Goal: Task Accomplishment & Management: Use online tool/utility

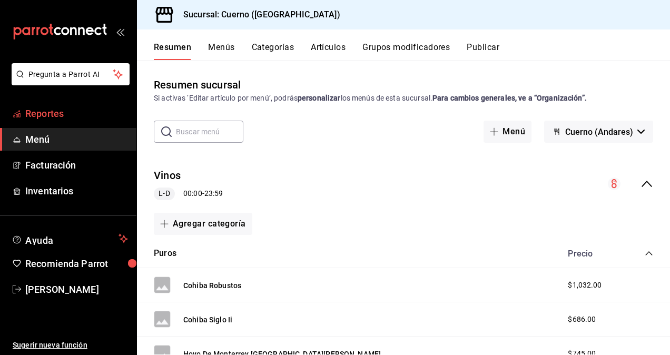
click at [54, 113] on span "Reportes" at bounding box center [76, 113] width 103 height 14
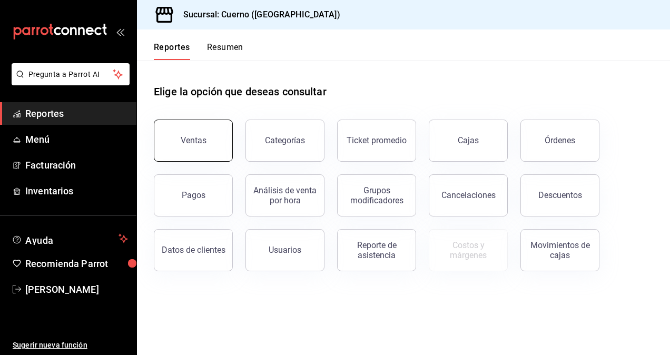
click at [193, 146] on button "Ventas" at bounding box center [193, 140] width 79 height 42
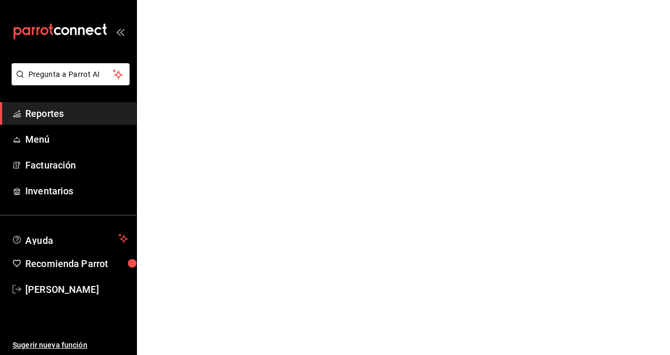
click at [193, 0] on html "Pregunta a Parrot AI Reportes Menú Facturación Inventarios Ayuda Recomienda Par…" at bounding box center [335, 0] width 670 height 0
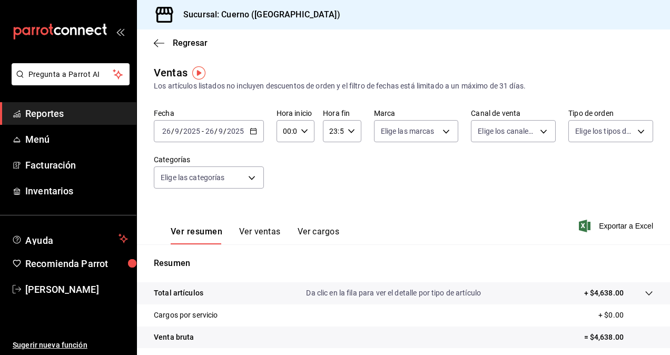
click at [222, 127] on input "9" at bounding box center [220, 131] width 5 height 8
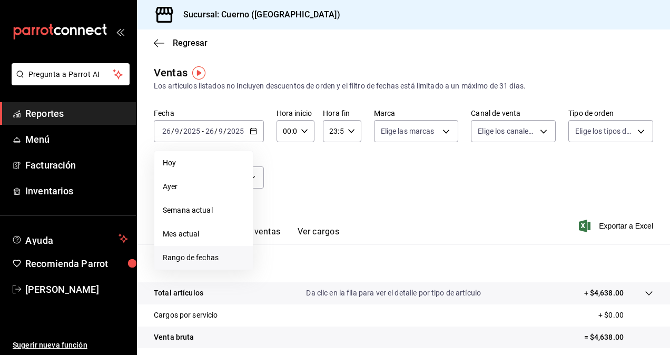
click at [196, 263] on li "Rango de fechas" at bounding box center [203, 258] width 98 height 24
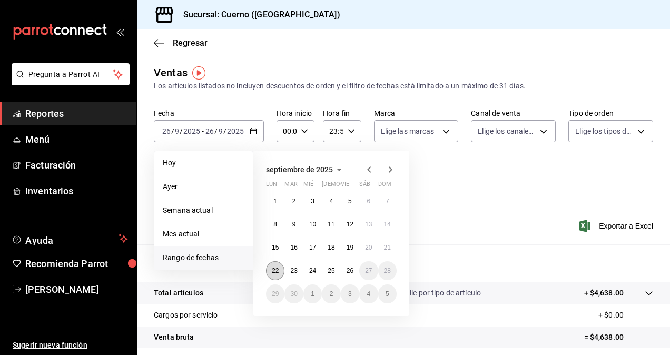
click at [274, 269] on abbr "22" at bounding box center [275, 270] width 7 height 7
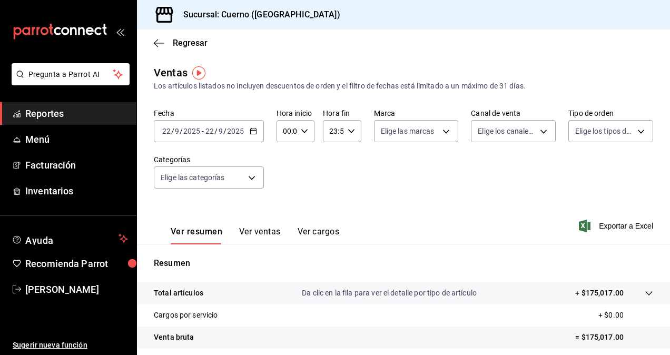
click at [208, 133] on input "22" at bounding box center [209, 131] width 9 height 8
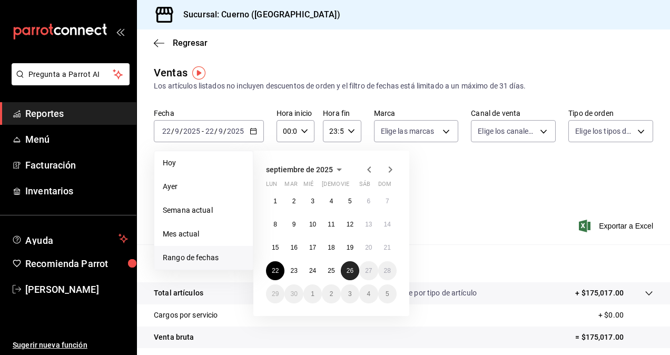
click at [348, 272] on abbr "26" at bounding box center [349, 270] width 7 height 7
click at [274, 273] on abbr "22" at bounding box center [275, 270] width 7 height 7
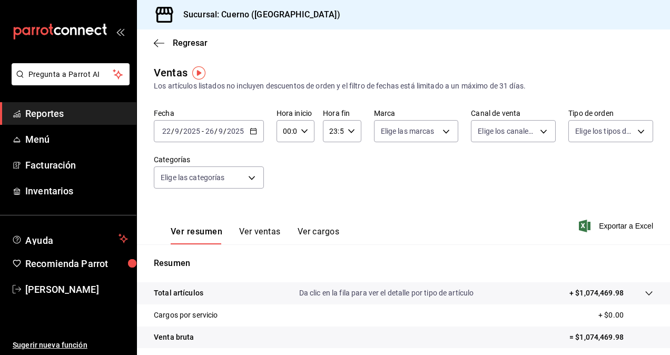
click at [193, 135] on input "2025" at bounding box center [192, 131] width 18 height 8
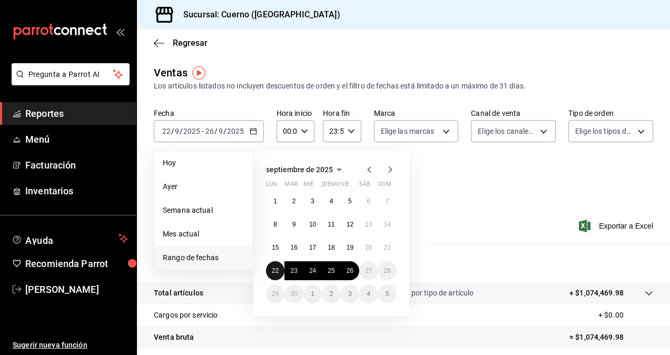
click at [272, 272] on abbr "22" at bounding box center [275, 270] width 7 height 7
click at [347, 272] on abbr "26" at bounding box center [349, 270] width 7 height 7
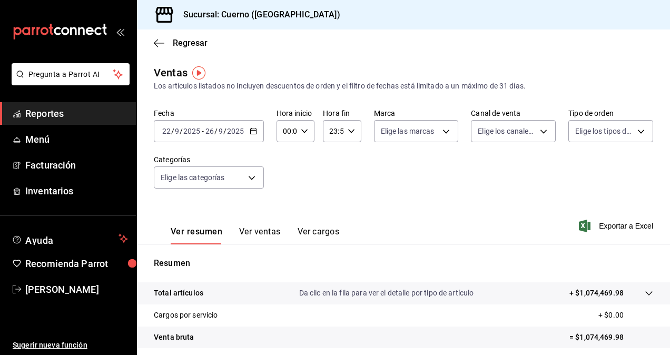
click at [293, 131] on input "00:00" at bounding box center [286, 131] width 20 height 21
click at [290, 206] on button "05" at bounding box center [284, 207] width 15 height 21
type input "05:00"
click at [336, 131] on div at bounding box center [335, 177] width 670 height 355
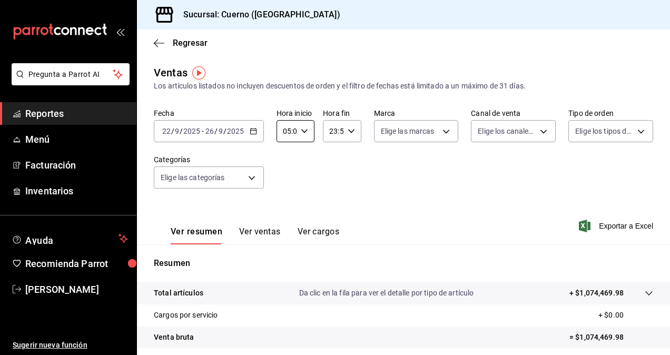
click at [336, 131] on input "23:59" at bounding box center [333, 131] width 20 height 21
click at [331, 175] on button "05" at bounding box center [330, 170] width 15 height 21
click at [349, 158] on span "00" at bounding box center [349, 158] width 2 height 8
type input "05:00"
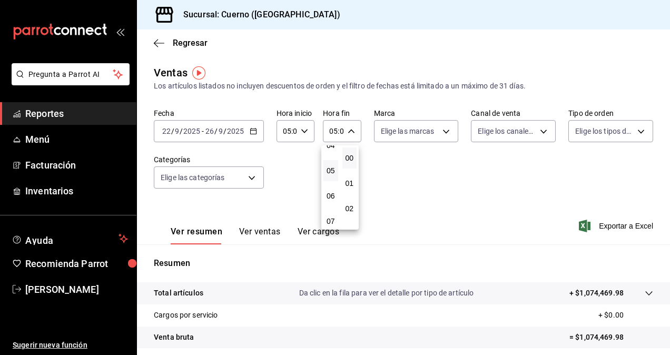
click at [410, 137] on div at bounding box center [335, 177] width 670 height 355
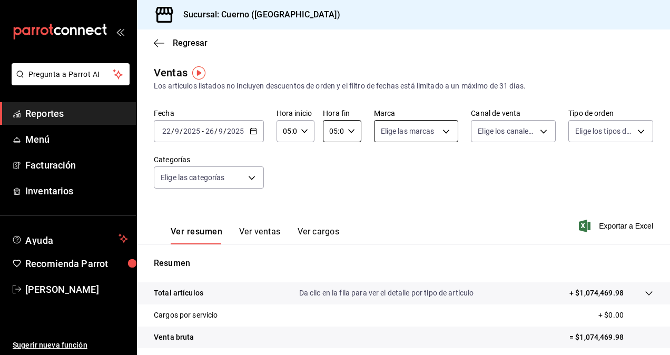
click at [416, 132] on body "Pregunta a Parrot AI Reportes Menú Facturación Inventarios Ayuda Recomienda Par…" at bounding box center [335, 177] width 670 height 355
click at [381, 174] on input "checkbox" at bounding box center [381, 171] width 9 height 9
checkbox input "true"
type input "c9e961b9-bc29-480f-a65c-324ff110f526"
checkbox input "true"
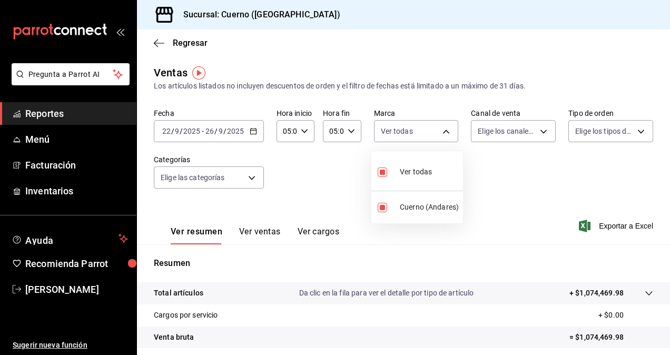
click at [525, 129] on div at bounding box center [335, 177] width 670 height 355
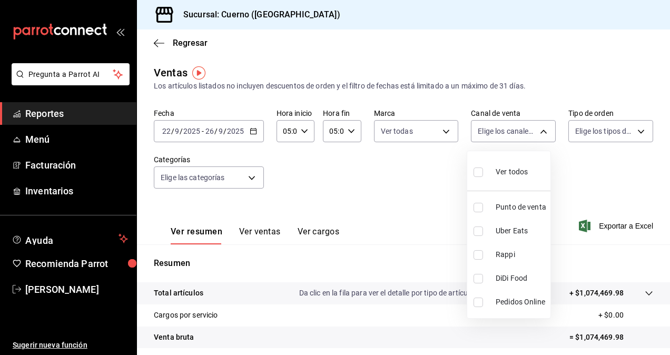
click at [525, 129] on body "Pregunta a Parrot AI Reportes Menú Facturación Inventarios Ayuda Recomienda Par…" at bounding box center [335, 177] width 670 height 355
click at [477, 173] on input "checkbox" at bounding box center [477, 171] width 9 height 9
checkbox input "true"
type input "PARROT,UBER_EATS,RAPPI,DIDI_FOOD,ONLINE"
checkbox input "true"
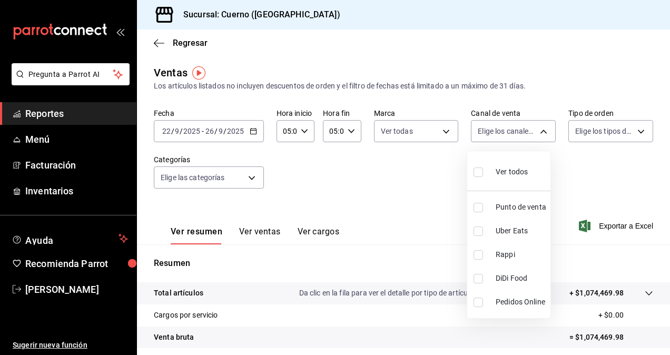
checkbox input "true"
click at [594, 135] on div at bounding box center [335, 177] width 670 height 355
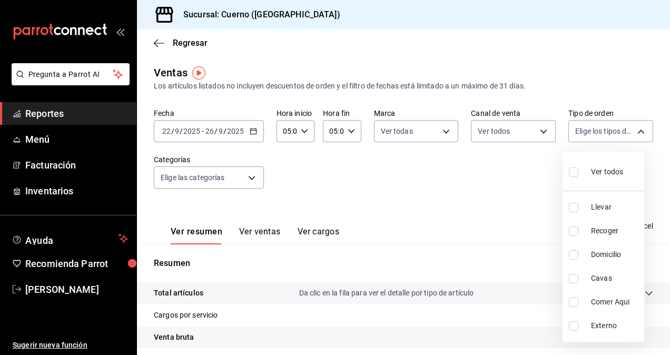
click at [594, 135] on body "Pregunta a Parrot AI Reportes Menú Facturación Inventarios Ayuda Recomienda Par…" at bounding box center [335, 177] width 670 height 355
click at [568, 177] on label at bounding box center [575, 171] width 14 height 15
click at [568, 177] on input "checkbox" at bounding box center [572, 171] width 9 height 9
checkbox input "false"
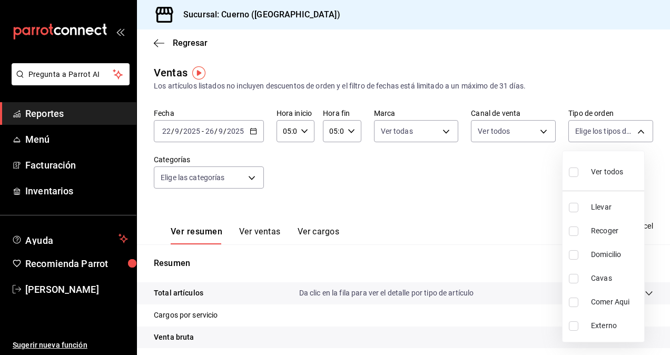
checkbox input "false"
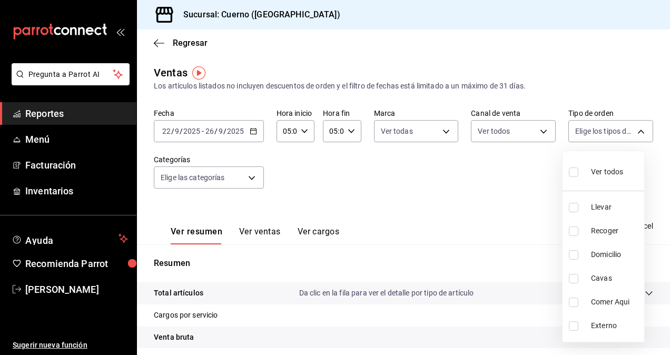
click at [572, 173] on input "checkbox" at bounding box center [572, 171] width 9 height 9
checkbox input "true"
type input "dfbf6a66-9e2c-4531-8c07-cb6fdb35851c,965fb10a-4951-4111-90b6-db3caf29f93a,2f3c6…"
checkbox input "true"
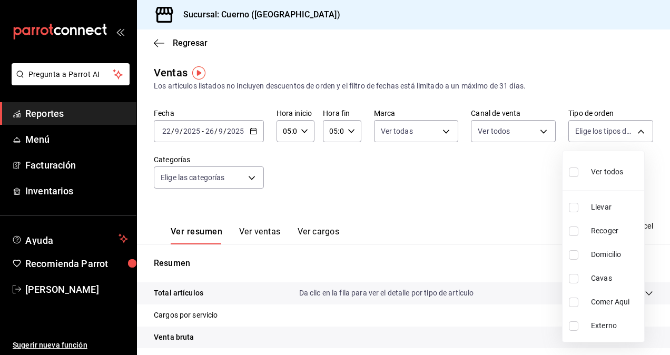
checkbox input "true"
click at [226, 181] on div at bounding box center [335, 177] width 670 height 355
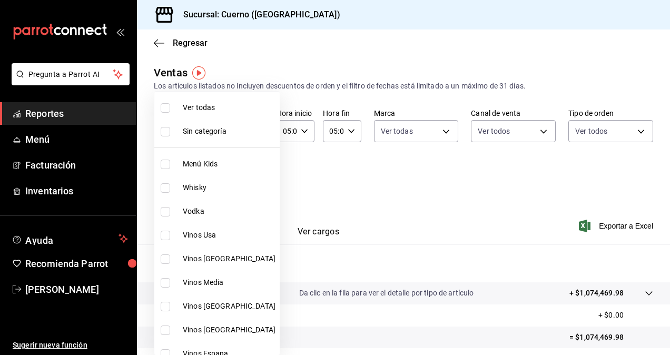
click at [226, 181] on body "Pregunta a Parrot AI Reportes Menú Facturación Inventarios Ayuda Recomienda Par…" at bounding box center [335, 177] width 670 height 355
click at [165, 108] on input "checkbox" at bounding box center [165, 107] width 9 height 9
checkbox input "true"
type input "a99b9eb1-d5e4-4ca6-a53e-4c42022e859a,8d843363-7b8b-4002-90a0-c01944697fe5,d20f9…"
checkbox input "true"
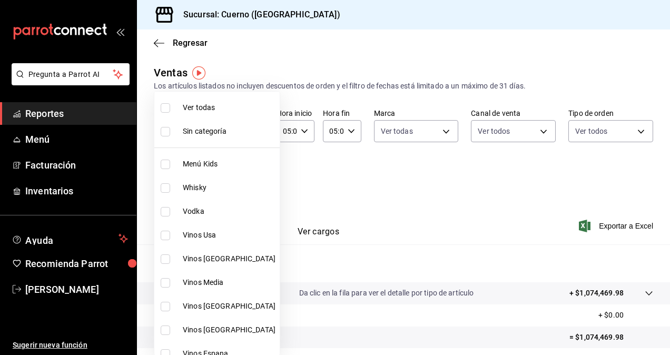
checkbox input "true"
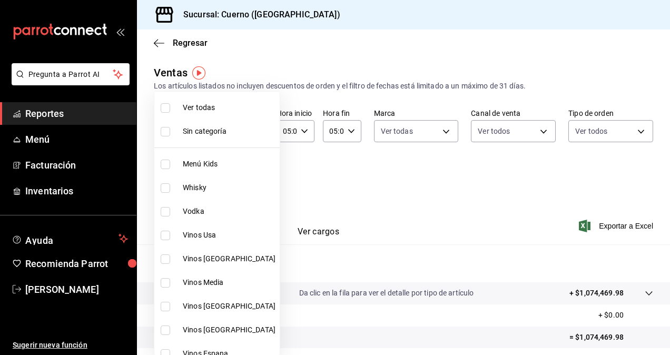
checkbox input "true"
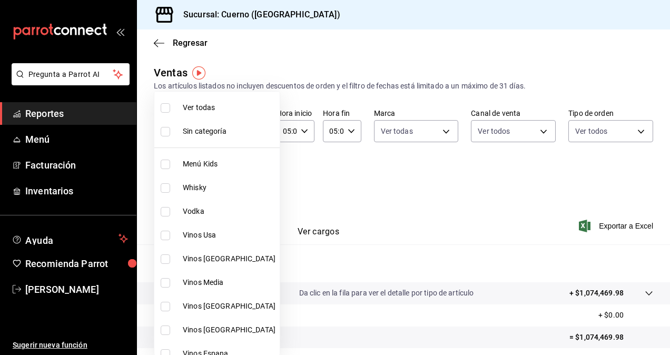
checkbox input "true"
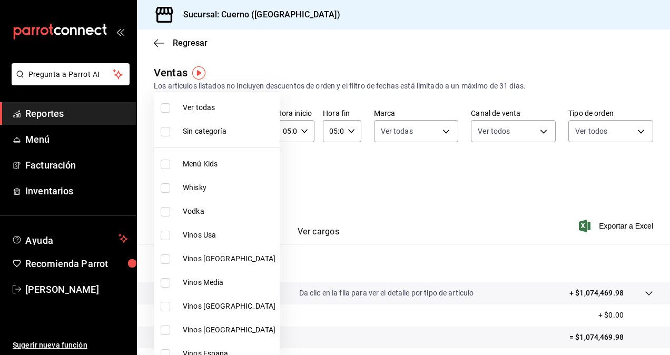
checkbox input "true"
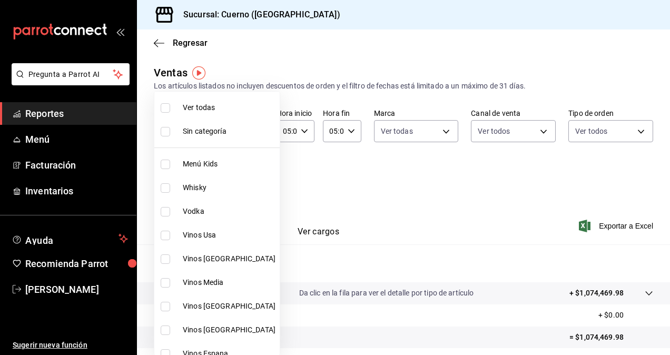
checkbox input "true"
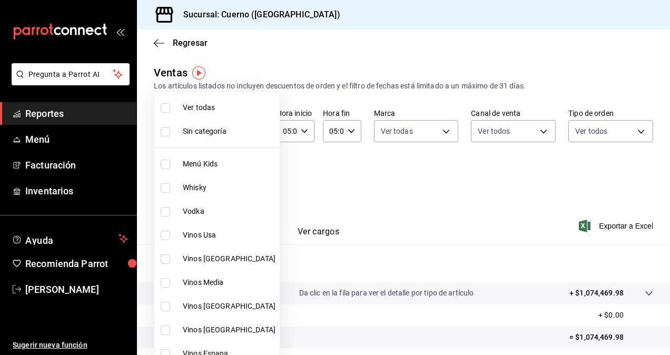
checkbox input "true"
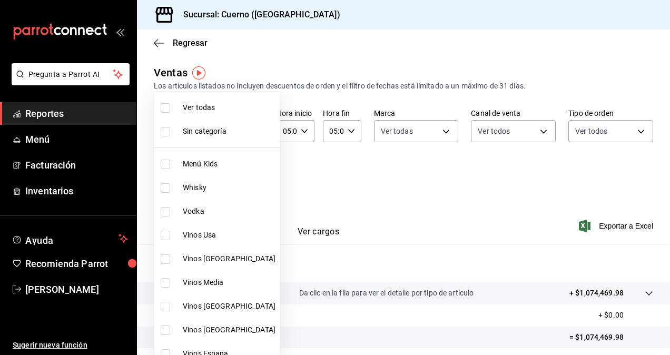
checkbox input "true"
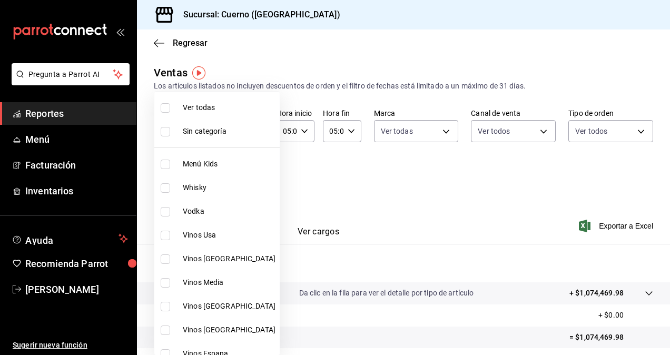
checkbox input "true"
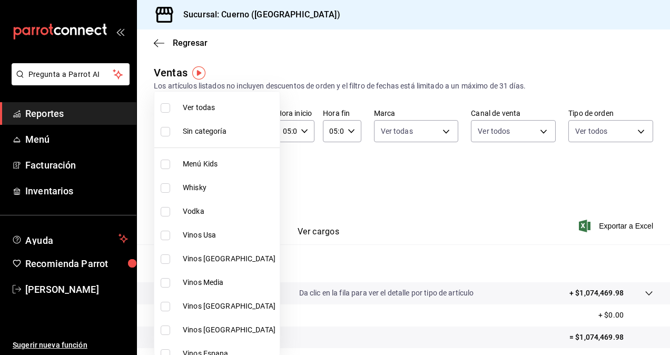
checkbox input "true"
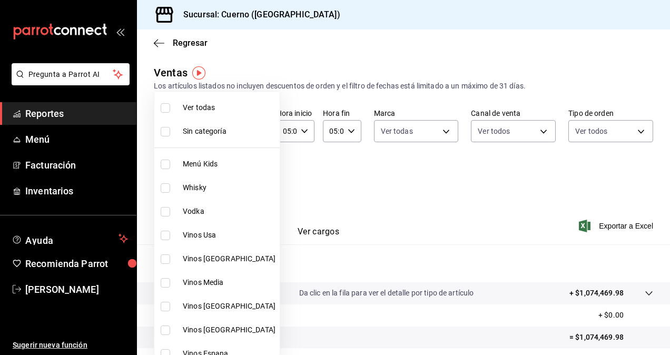
checkbox input "true"
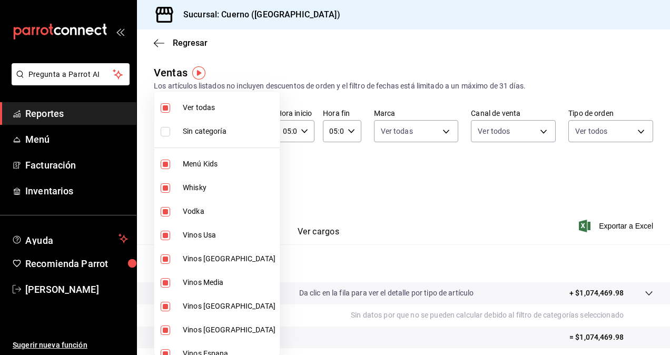
click at [595, 225] on div at bounding box center [335, 177] width 670 height 355
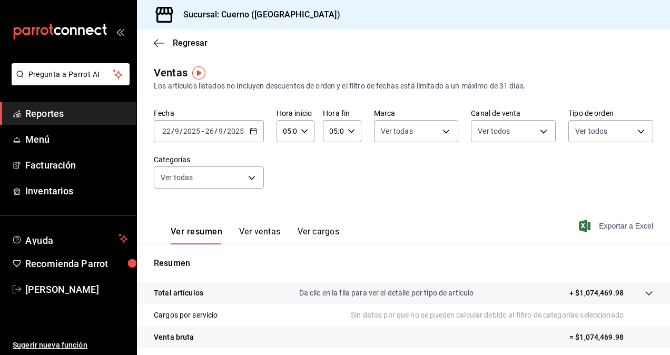
click at [602, 225] on span "Exportar a Excel" at bounding box center [617, 226] width 72 height 13
click at [602, 225] on div "Exportando a excel..." at bounding box center [609, 225] width 85 height 9
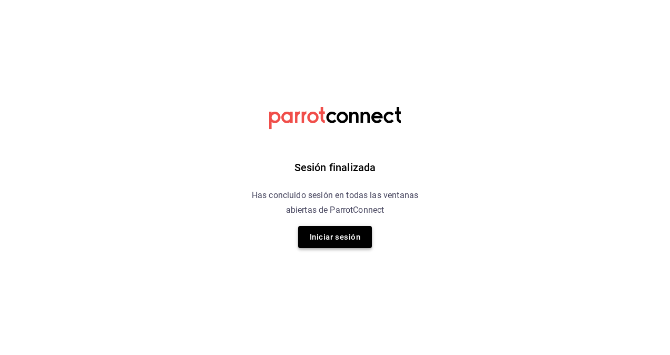
click at [348, 232] on button "Iniciar sesión" at bounding box center [335, 237] width 74 height 22
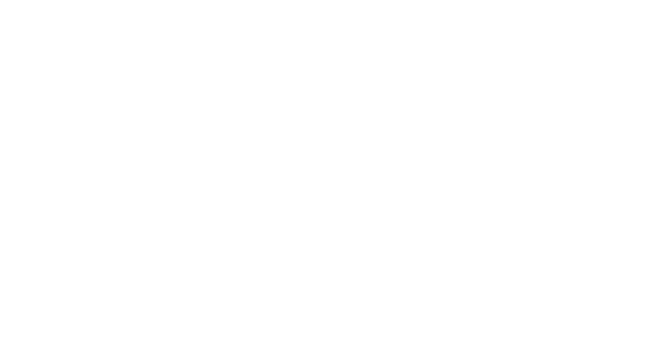
click at [348, 0] on html at bounding box center [335, 0] width 670 height 0
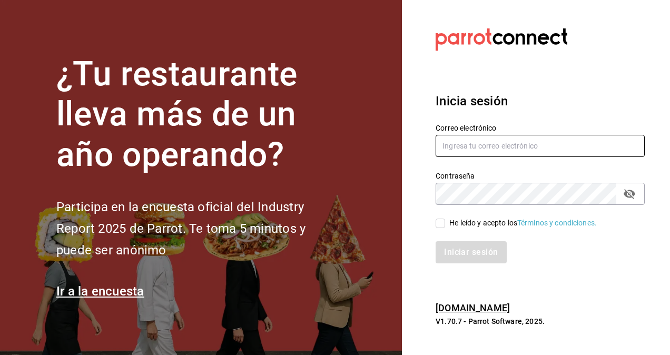
type input "jose.reynoso@grupocosteno.com"
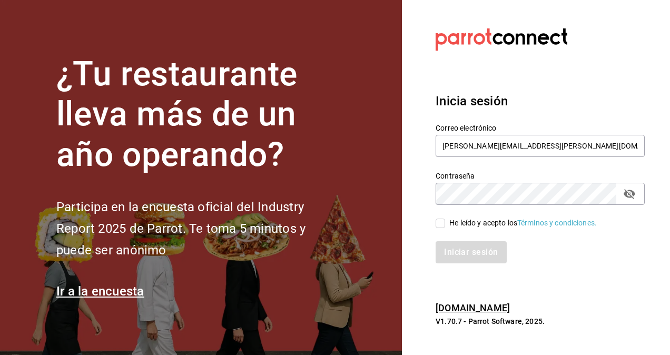
click at [443, 227] on input "He leído y acepto los Términos y condiciones." at bounding box center [439, 222] width 9 height 9
checkbox input "true"
click at [435, 241] on button "Iniciar sesión" at bounding box center [470, 252] width 71 height 22
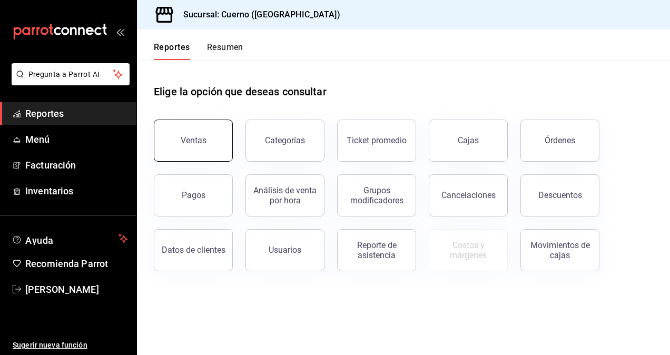
click at [195, 135] on button "Ventas" at bounding box center [193, 140] width 79 height 42
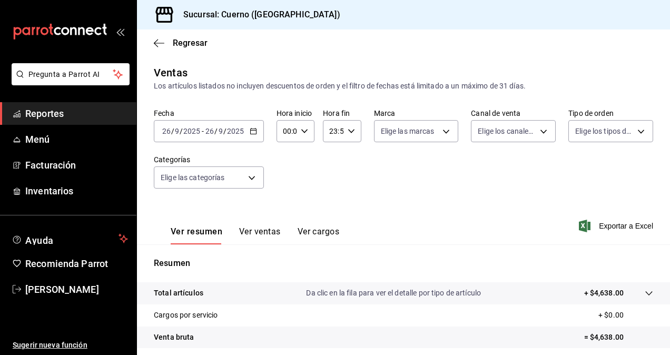
click at [195, 135] on input "2025" at bounding box center [192, 131] width 18 height 8
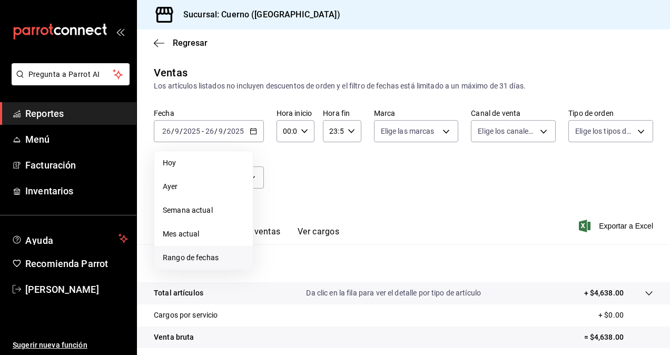
click at [183, 252] on span "Rango de fechas" at bounding box center [204, 257] width 82 height 11
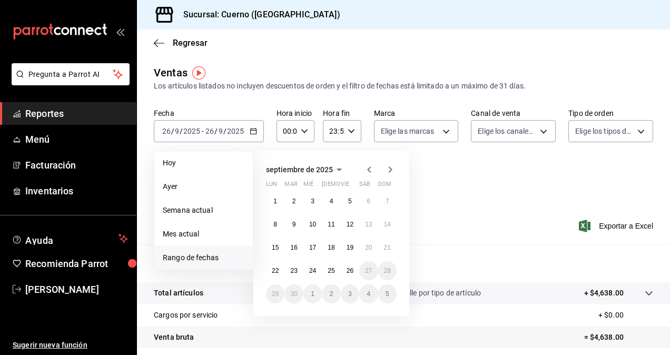
click at [182, 256] on span "Rango de fechas" at bounding box center [204, 257] width 82 height 11
click at [274, 268] on abbr "22" at bounding box center [275, 270] width 7 height 7
click at [347, 273] on abbr "26" at bounding box center [349, 270] width 7 height 7
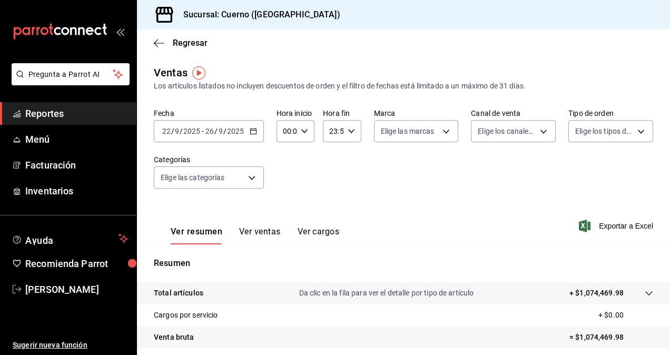
click at [294, 134] on input "00:00" at bounding box center [286, 131] width 20 height 21
click at [284, 198] on span "05" at bounding box center [285, 201] width 2 height 8
type input "05:00"
click at [330, 124] on div at bounding box center [335, 177] width 670 height 355
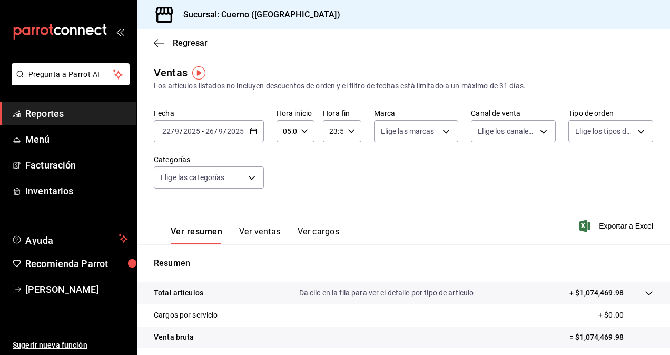
click at [330, 129] on input "23:59" at bounding box center [333, 131] width 20 height 21
click at [331, 167] on span "05" at bounding box center [331, 165] width 2 height 8
click at [350, 158] on span "00" at bounding box center [349, 158] width 2 height 8
type input "05:00"
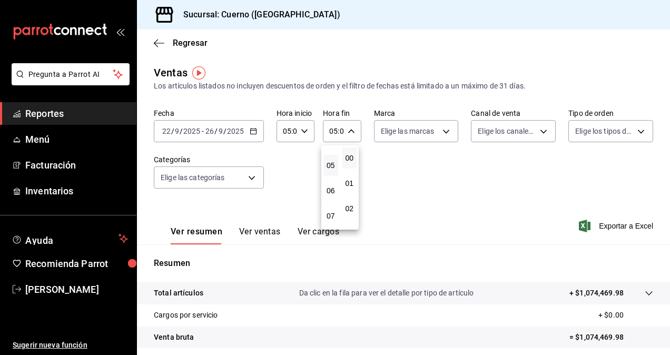
click at [423, 131] on div at bounding box center [335, 177] width 670 height 355
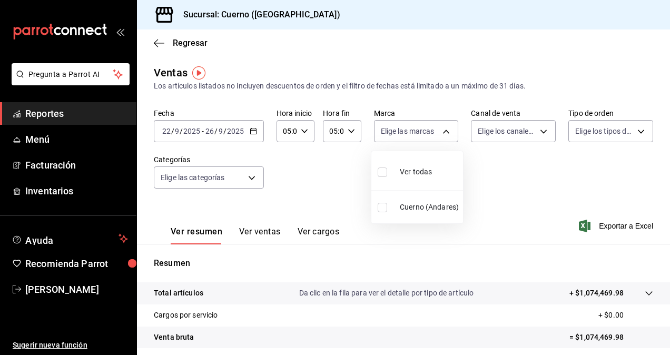
click at [423, 131] on body "Pregunta a Parrot AI Reportes Menú Facturación Inventarios Ayuda Recomienda Par…" at bounding box center [335, 177] width 670 height 355
click at [381, 176] on input "checkbox" at bounding box center [381, 171] width 9 height 9
checkbox input "true"
type input "c9e961b9-bc29-480f-a65c-324ff110f526"
checkbox input "true"
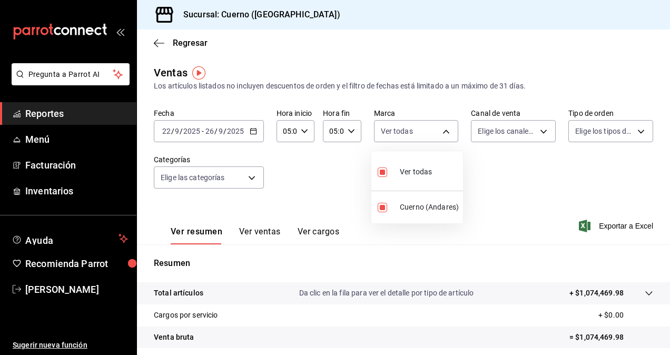
click at [512, 136] on div at bounding box center [335, 177] width 670 height 355
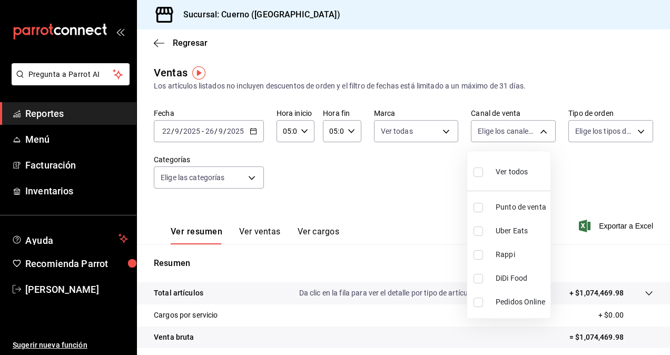
click at [512, 136] on body "Pregunta a Parrot AI Reportes Menú Facturación Inventarios Ayuda Recomienda Par…" at bounding box center [335, 177] width 670 height 355
click at [478, 169] on input "checkbox" at bounding box center [477, 171] width 9 height 9
checkbox input "true"
type input "PARROT,UBER_EATS,RAPPI,DIDI_FOOD,ONLINE"
checkbox input "true"
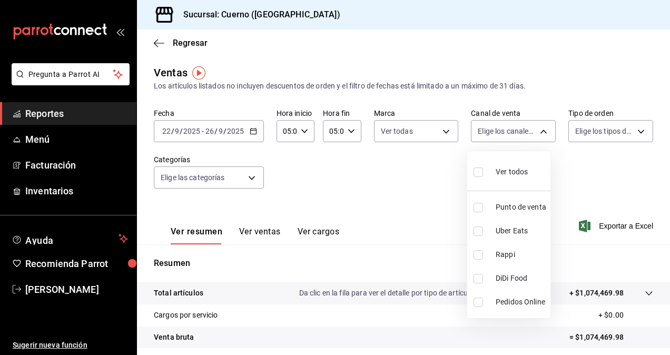
checkbox input "true"
click at [585, 132] on div at bounding box center [335, 177] width 670 height 355
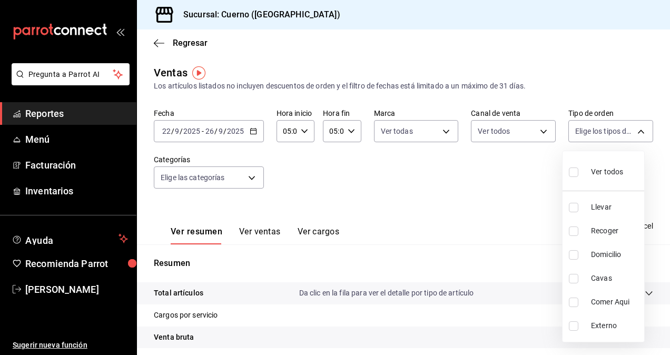
click at [585, 132] on body "Pregunta a Parrot AI Reportes Menú Facturación Inventarios Ayuda Recomienda Par…" at bounding box center [335, 177] width 670 height 355
click at [585, 132] on div at bounding box center [335, 177] width 670 height 355
click at [585, 132] on body "Pregunta a Parrot AI Reportes Menú Facturación Inventarios Ayuda Recomienda Par…" at bounding box center [335, 177] width 670 height 355
click at [572, 172] on input "checkbox" at bounding box center [572, 171] width 9 height 9
checkbox input "true"
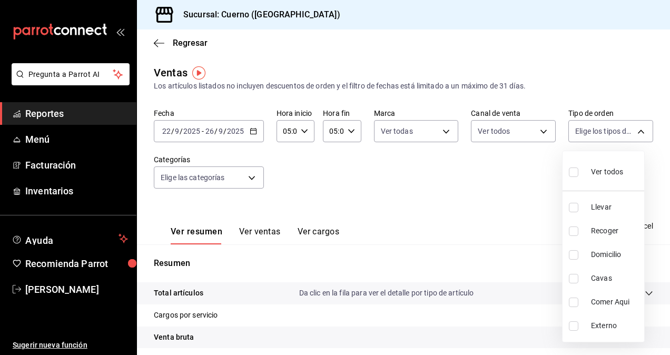
type input "dfbf6a66-9e2c-4531-8c07-cb6fdb35851c,965fb10a-4951-4111-90b6-db3caf29f93a,2f3c6…"
checkbox input "true"
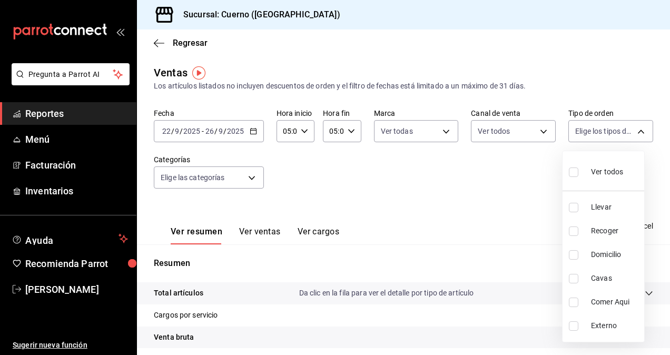
checkbox input "true"
click at [212, 171] on div at bounding box center [335, 177] width 670 height 355
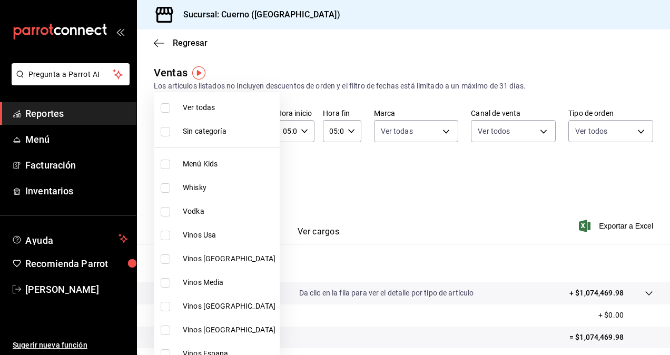
click at [212, 171] on body "Pregunta a Parrot AI Reportes Menú Facturación Inventarios Ayuda Recomienda Par…" at bounding box center [335, 177] width 670 height 355
click at [212, 171] on li "Menú Kids" at bounding box center [216, 164] width 125 height 24
type input "a99b9eb1-d5e4-4ca6-a53e-4c42022e859a"
checkbox input "true"
click at [163, 109] on input "checkbox" at bounding box center [165, 107] width 9 height 9
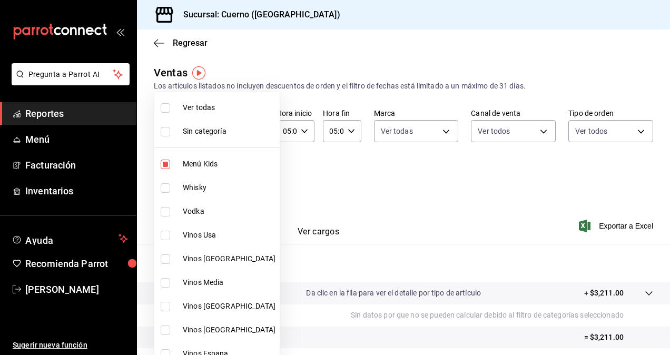
checkbox input "true"
type input "a99b9eb1-d5e4-4ca6-a53e-4c42022e859a,8d843363-7b8b-4002-90a0-c01944697fe5,d20f9…"
checkbox input "true"
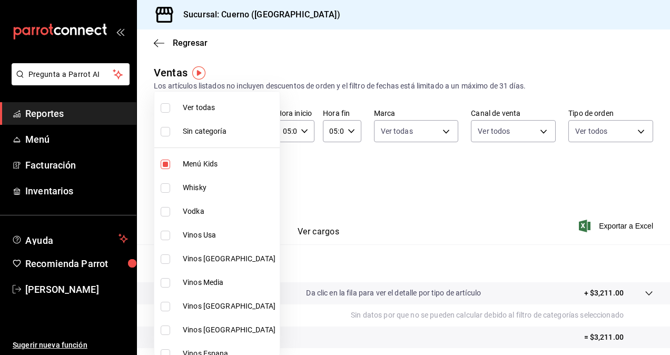
checkbox input "true"
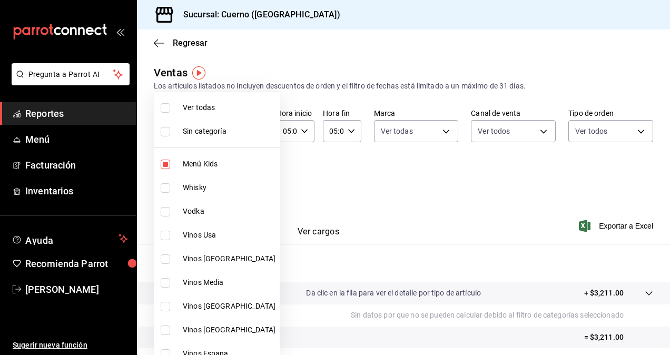
checkbox input "true"
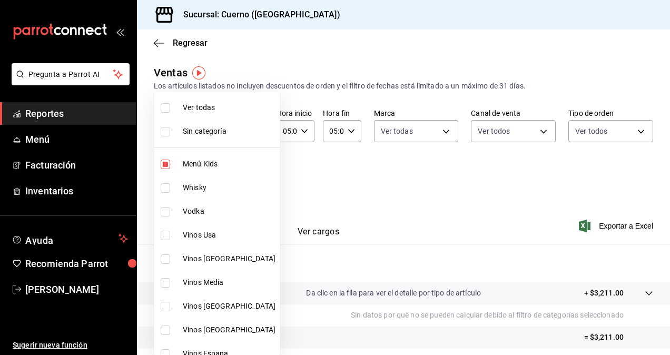
checkbox input "true"
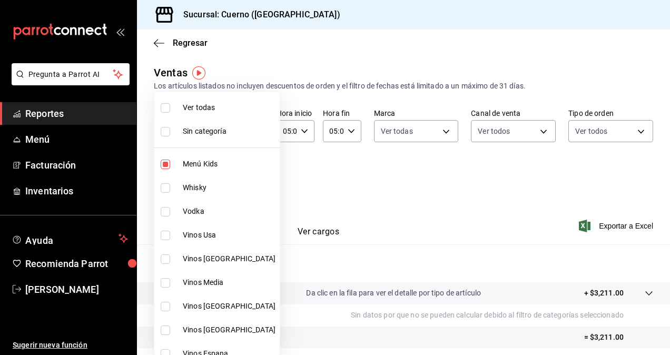
checkbox input "true"
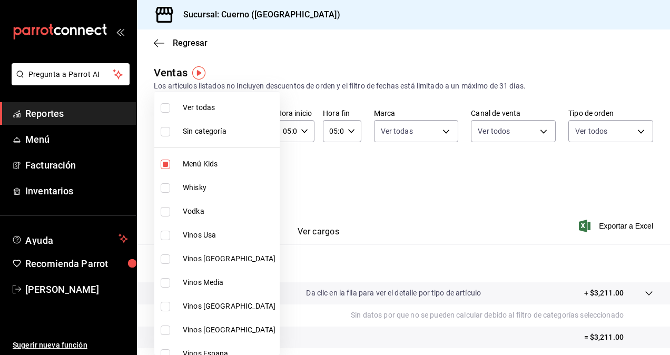
checkbox input "true"
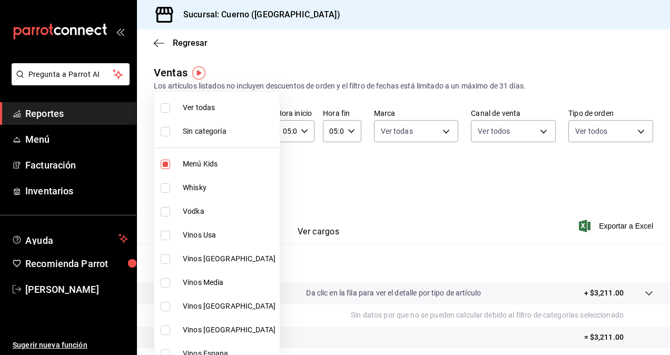
checkbox input "true"
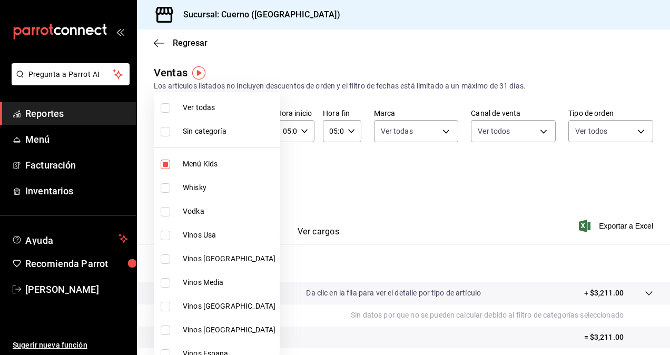
checkbox input "true"
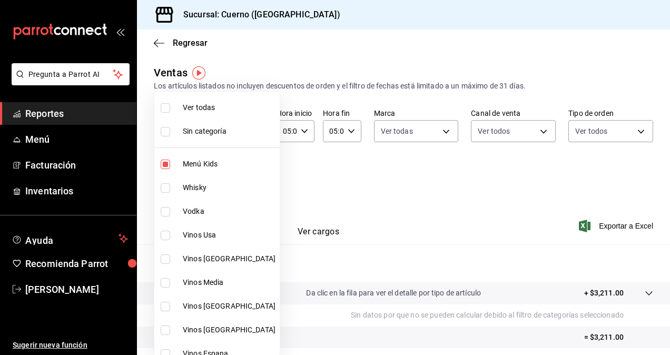
checkbox input "true"
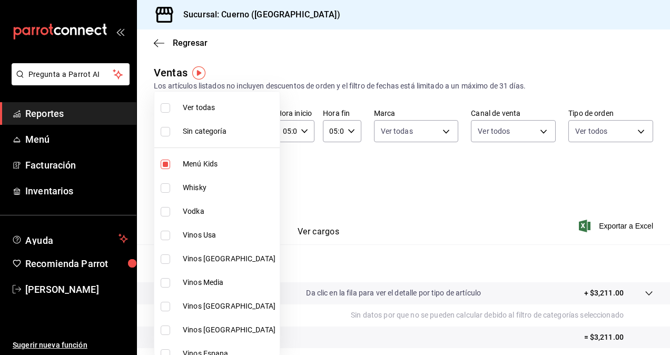
checkbox input "true"
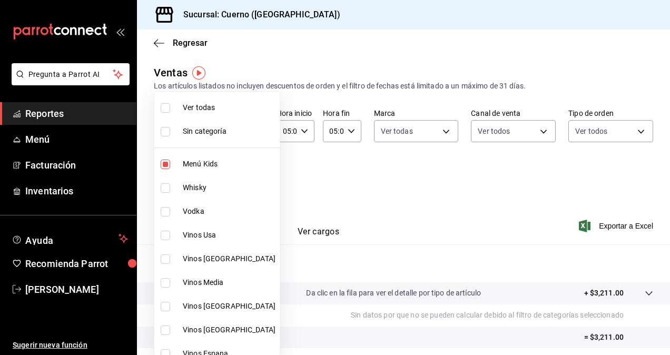
checkbox input "true"
click at [421, 183] on div at bounding box center [335, 177] width 670 height 355
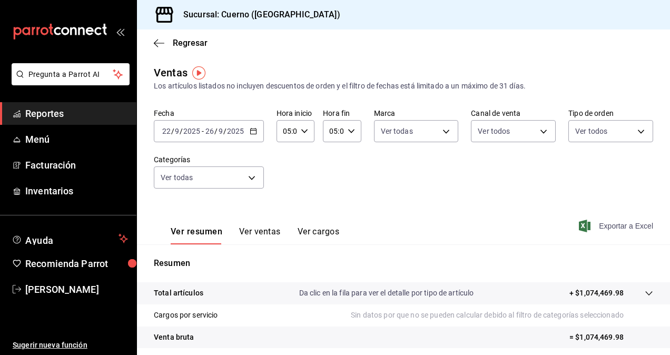
click at [608, 226] on span "Exportar a Excel" at bounding box center [617, 226] width 72 height 13
click at [608, 226] on div "Exportando a excel..." at bounding box center [609, 225] width 85 height 9
